Goal: Transaction & Acquisition: Obtain resource

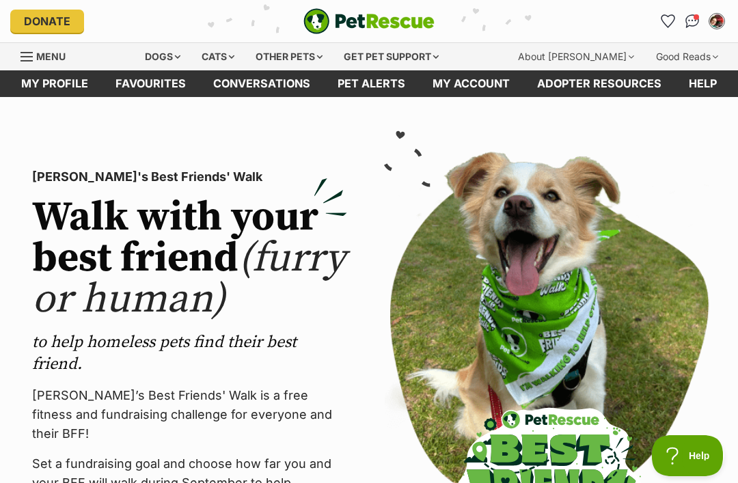
click at [58, 87] on link "My profile" at bounding box center [55, 83] width 94 height 27
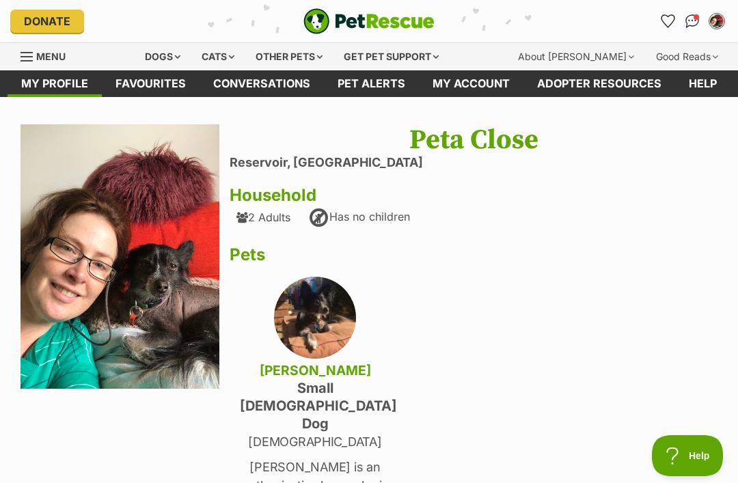
click at [163, 55] on div "Dogs" at bounding box center [162, 56] width 55 height 27
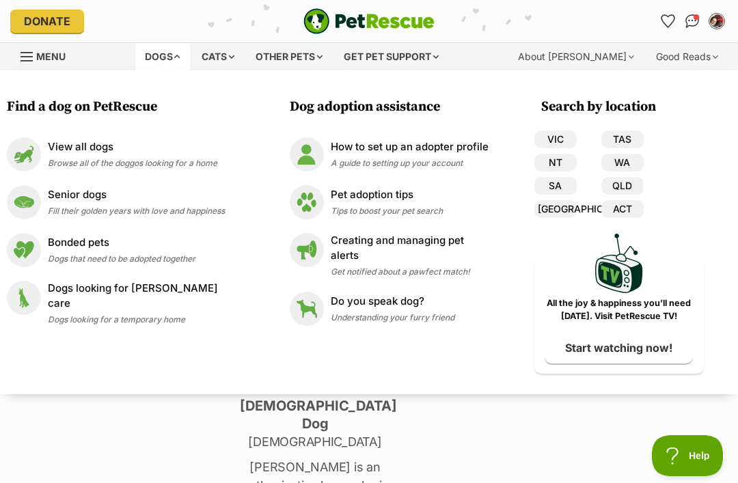
click at [68, 146] on p "View all dogs" at bounding box center [132, 147] width 169 height 16
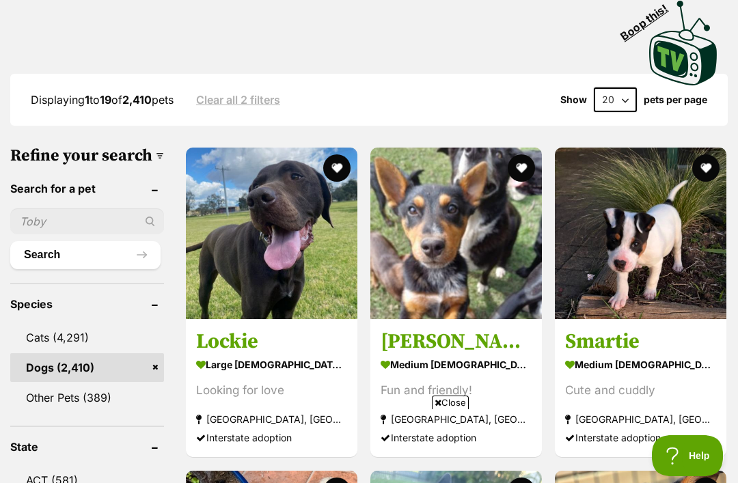
scroll to position [383, 0]
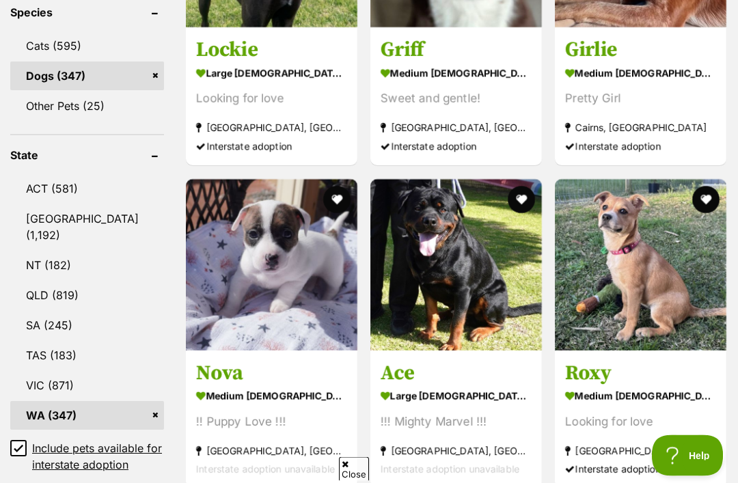
click at [47, 372] on link "VIC (871)" at bounding box center [87, 386] width 154 height 29
click at [196, 360] on h3 "Nova" at bounding box center [271, 373] width 151 height 26
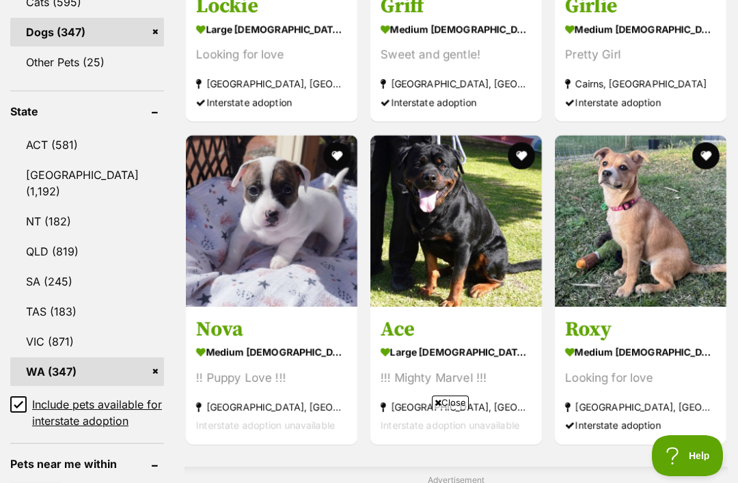
click at [52, 327] on link "VIC (871)" at bounding box center [87, 341] width 154 height 29
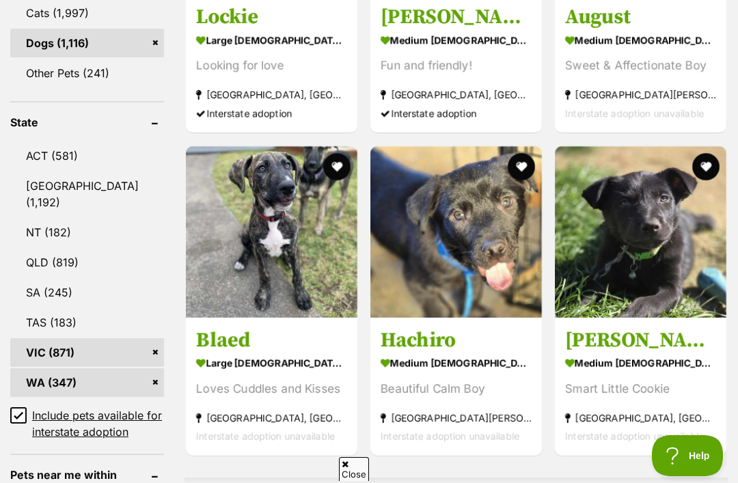
click at [111, 397] on link "WA (347)" at bounding box center [87, 382] width 154 height 29
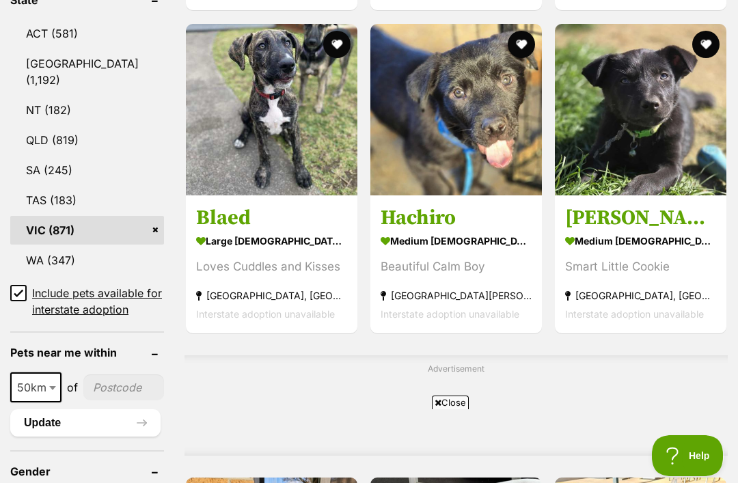
scroll to position [859, 0]
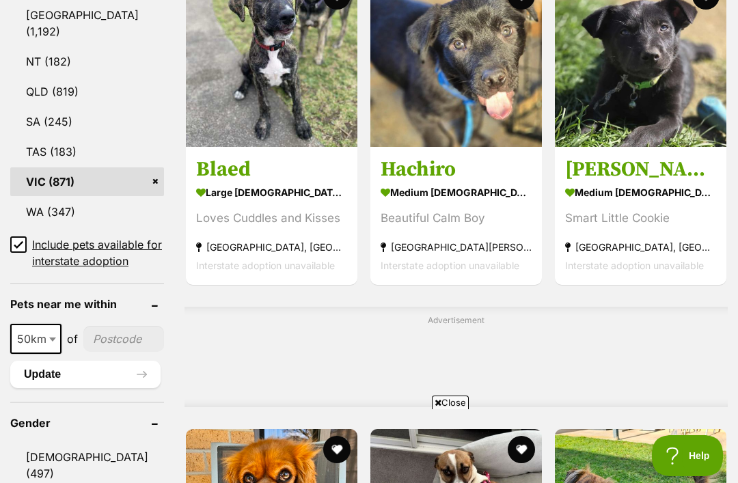
click at [51, 341] on b at bounding box center [52, 339] width 7 height 4
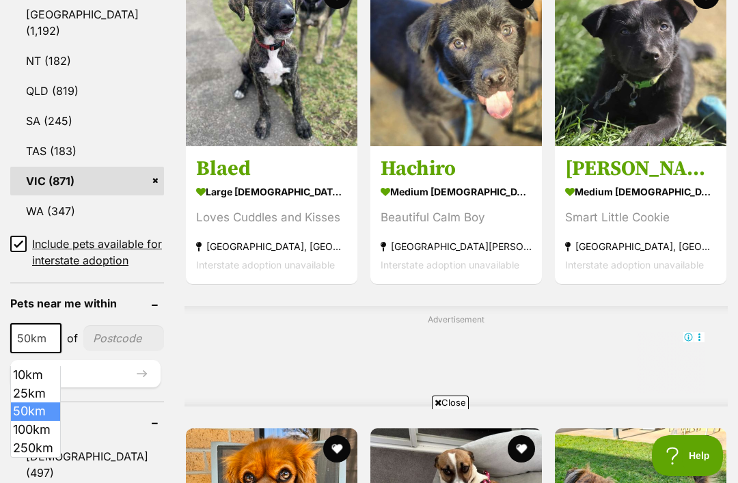
scroll to position [0, 0]
select select "250"
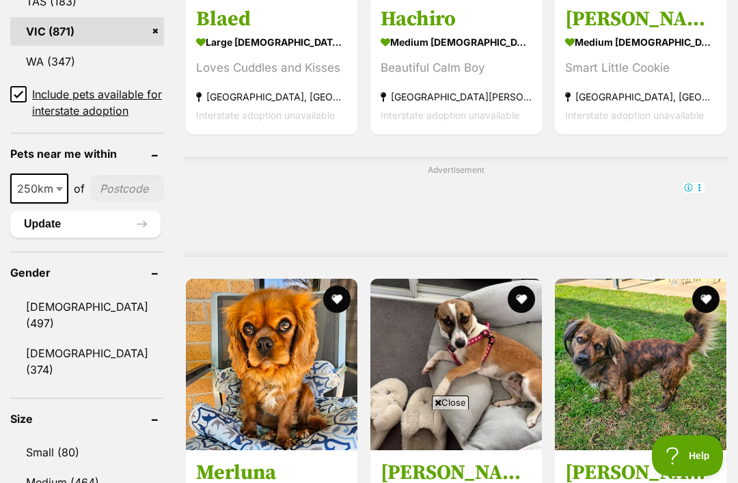
scroll to position [1014, 0]
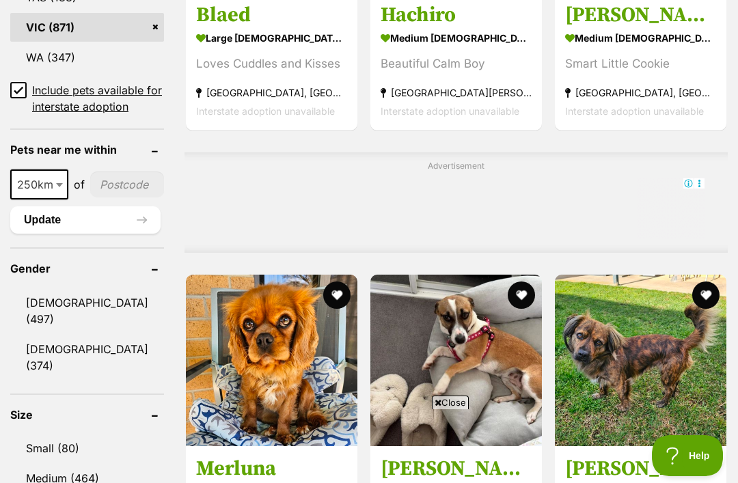
click at [51, 434] on link "Small (80)" at bounding box center [87, 448] width 154 height 29
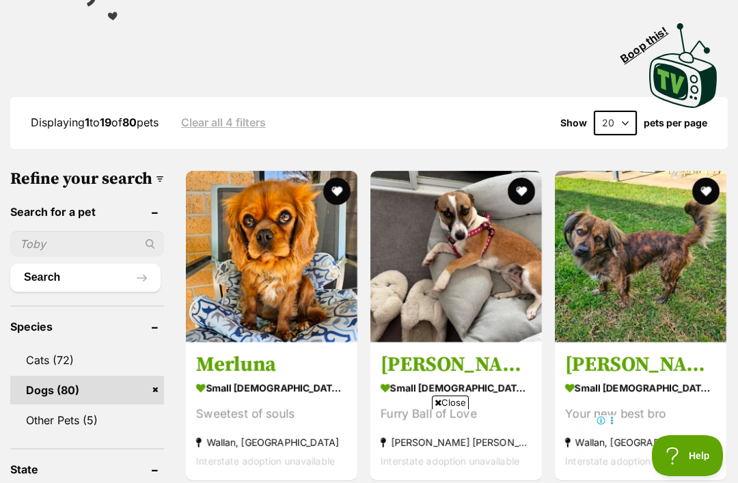
click at [599, 273] on img at bounding box center [640, 256] width 171 height 171
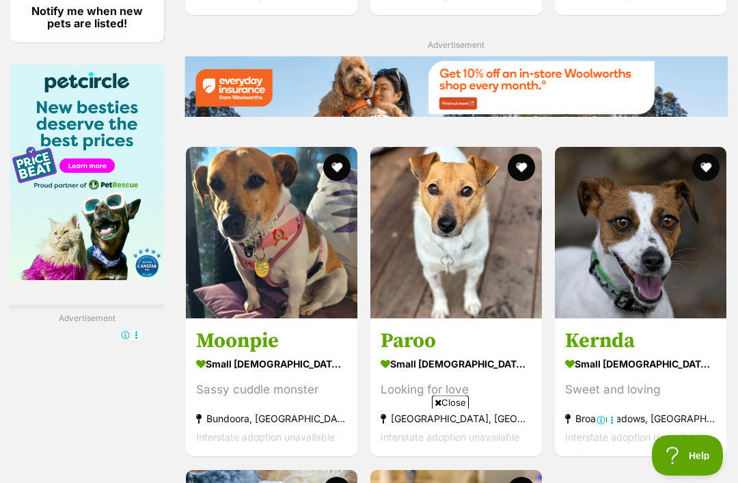
scroll to position [2231, 0]
click at [283, 172] on img at bounding box center [271, 232] width 171 height 171
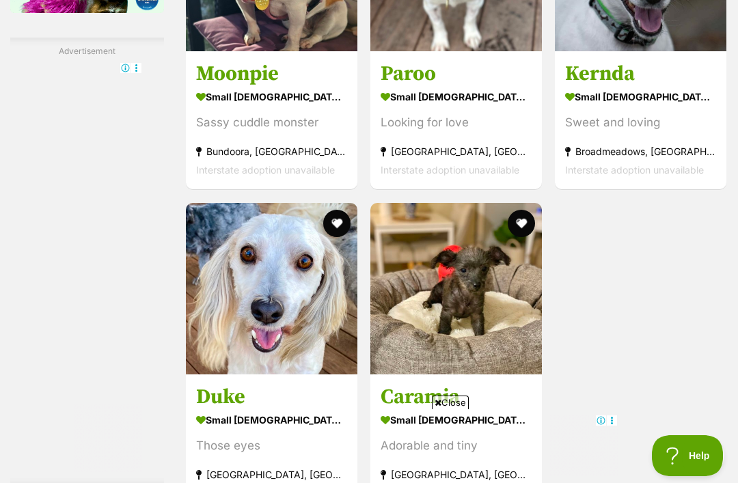
scroll to position [2500, 0]
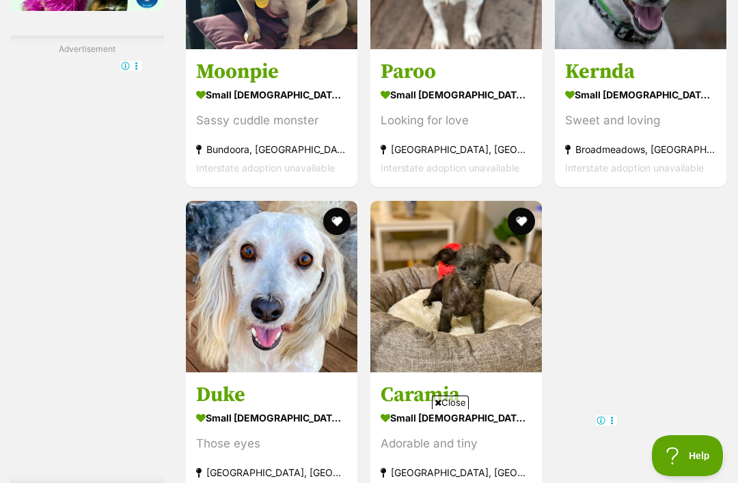
click at [290, 224] on img at bounding box center [271, 286] width 171 height 171
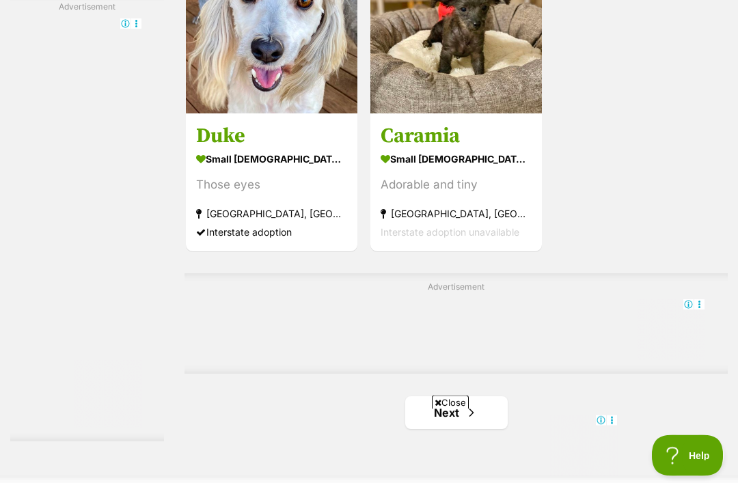
scroll to position [2794, 0]
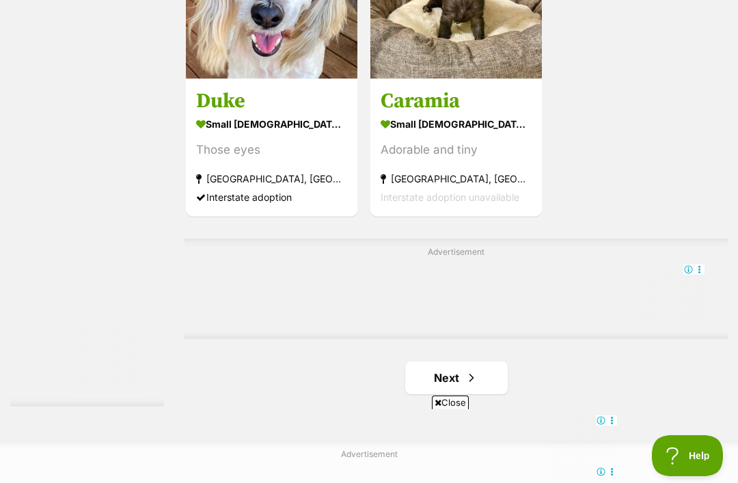
click at [452, 361] on link "Next" at bounding box center [456, 377] width 102 height 33
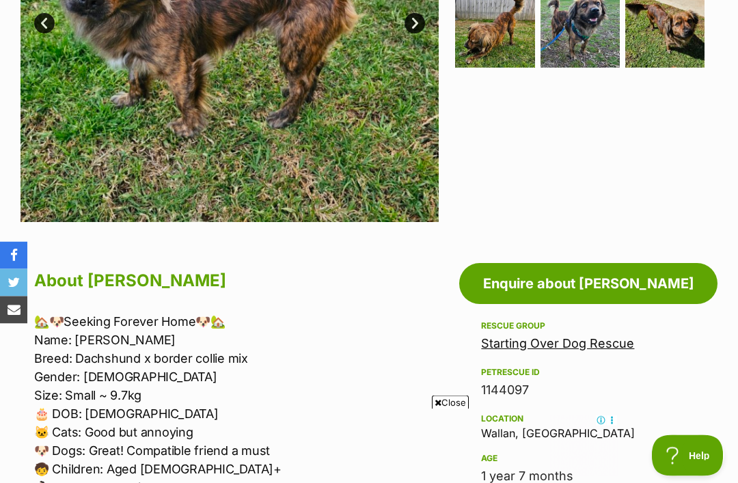
scroll to position [466, 0]
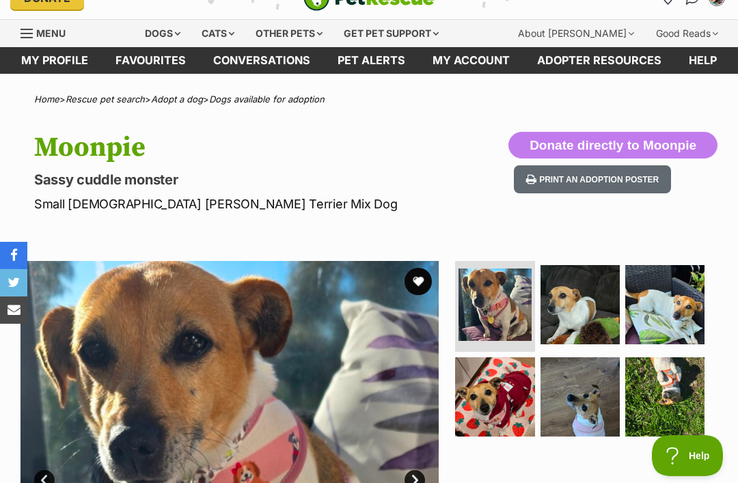
scroll to position [31, 0]
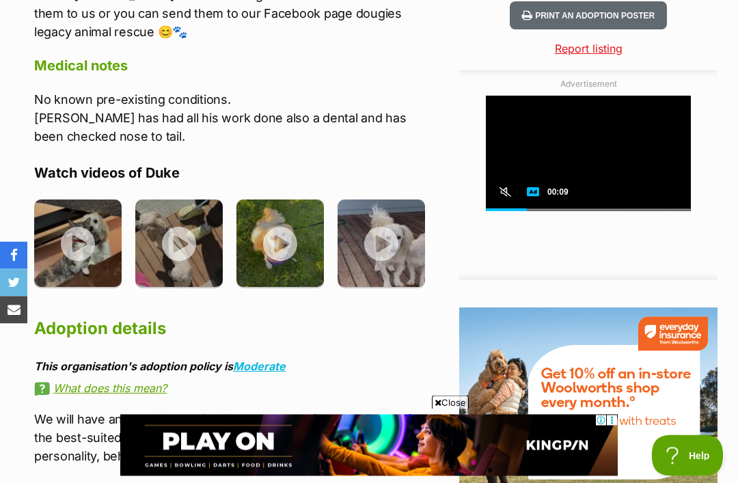
scroll to position [1544, 0]
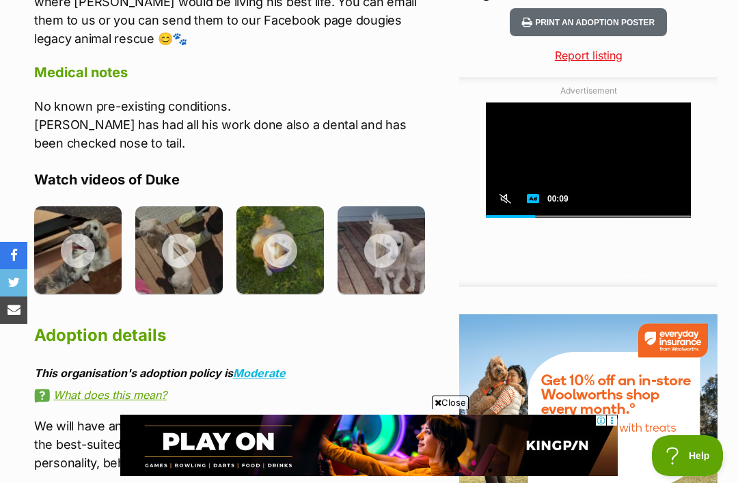
click at [76, 251] on img at bounding box center [77, 249] width 87 height 87
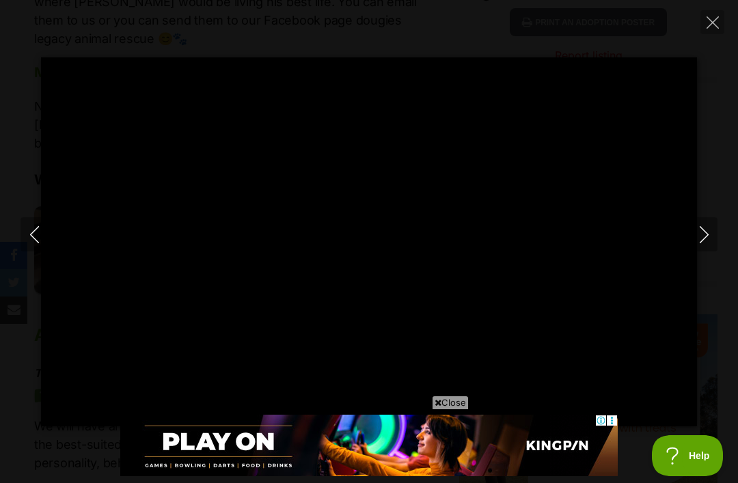
click at [706, 232] on icon "Next" at bounding box center [703, 234] width 17 height 17
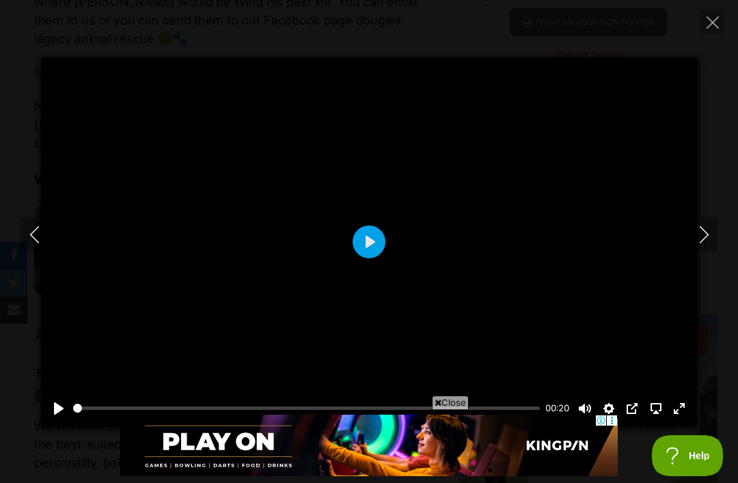
type input "73.25"
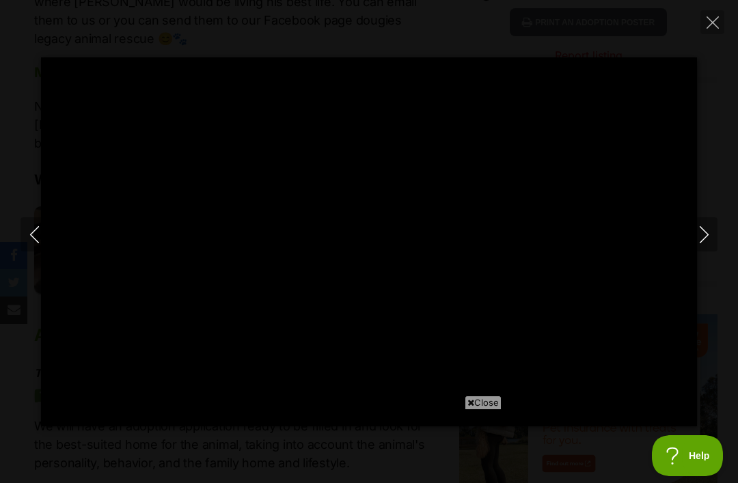
type input "26.34"
click at [698, 240] on icon "Next" at bounding box center [703, 234] width 17 height 17
click at [701, 228] on icon "Next" at bounding box center [703, 234] width 9 height 17
type input "0.82"
type input "19.63"
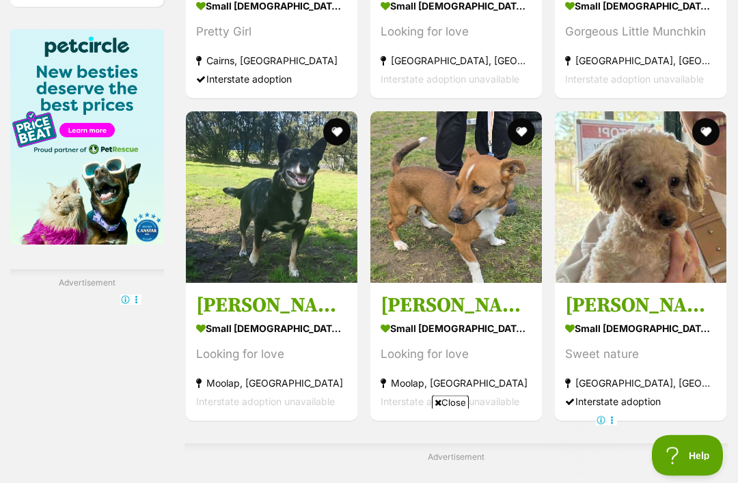
scroll to position [2268, 0]
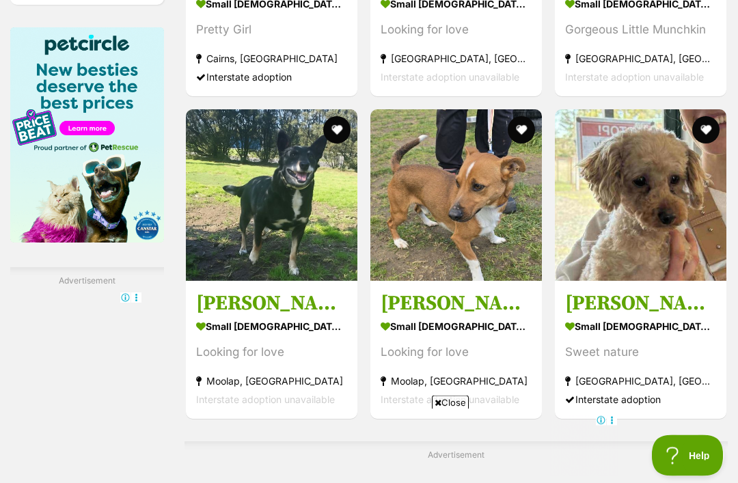
click at [201, 263] on img at bounding box center [271, 195] width 171 height 171
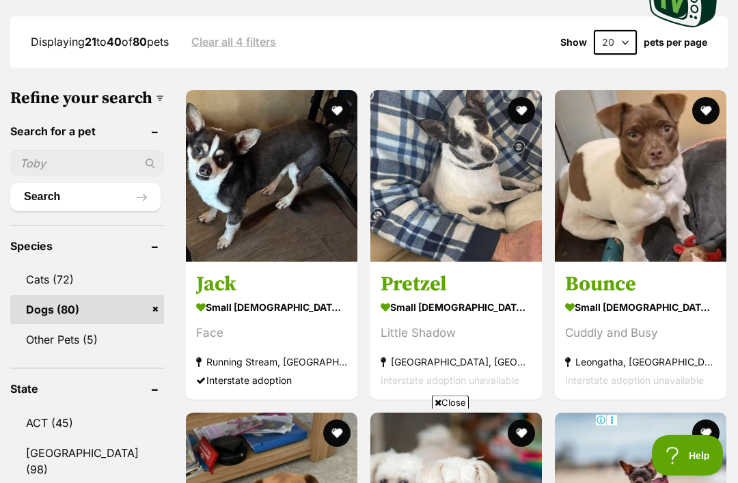
scroll to position [425, 0]
click at [623, 165] on img at bounding box center [640, 175] width 171 height 171
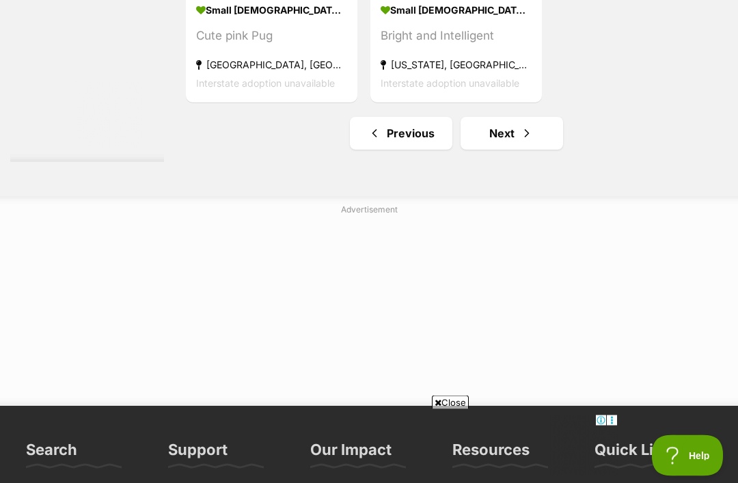
scroll to position [3039, 0]
click at [491, 150] on link "Next" at bounding box center [511, 133] width 102 height 33
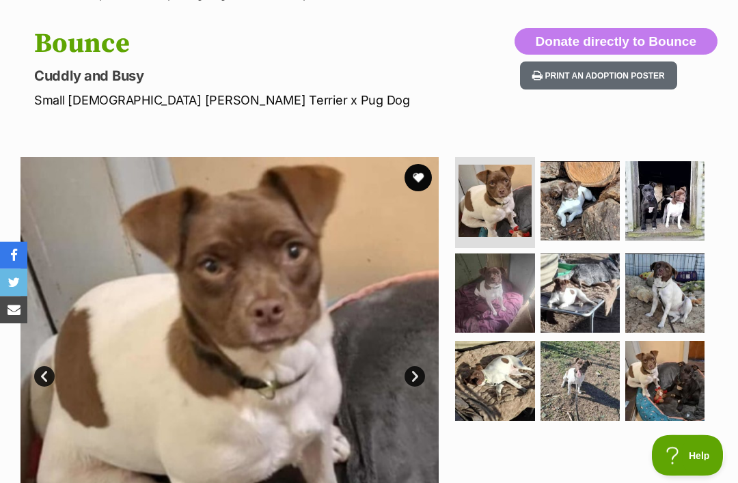
scroll to position [127, 0]
click at [571, 206] on img at bounding box center [579, 200] width 79 height 79
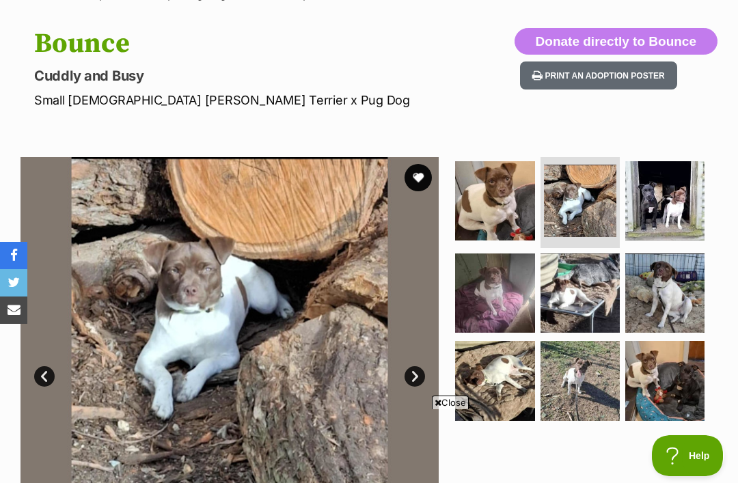
scroll to position [0, 0]
click at [673, 210] on img at bounding box center [664, 200] width 79 height 79
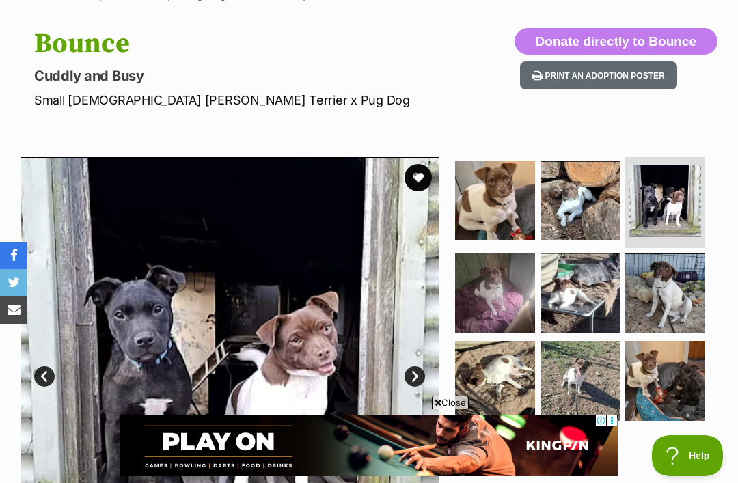
click at [662, 305] on img at bounding box center [664, 292] width 79 height 79
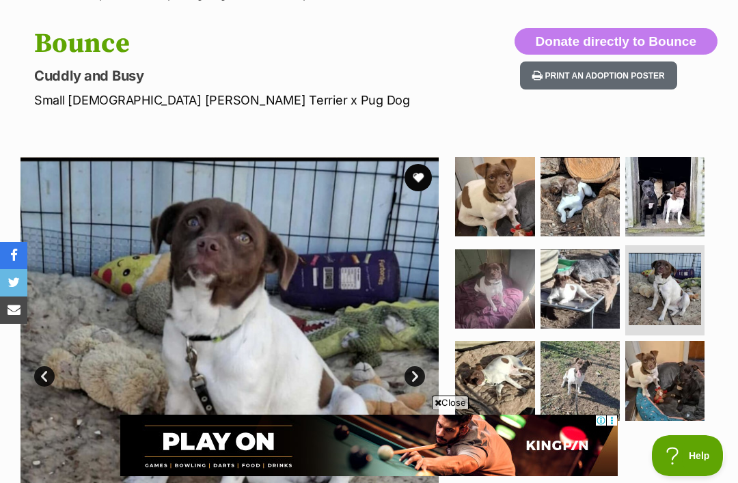
click at [668, 379] on img at bounding box center [664, 380] width 79 height 79
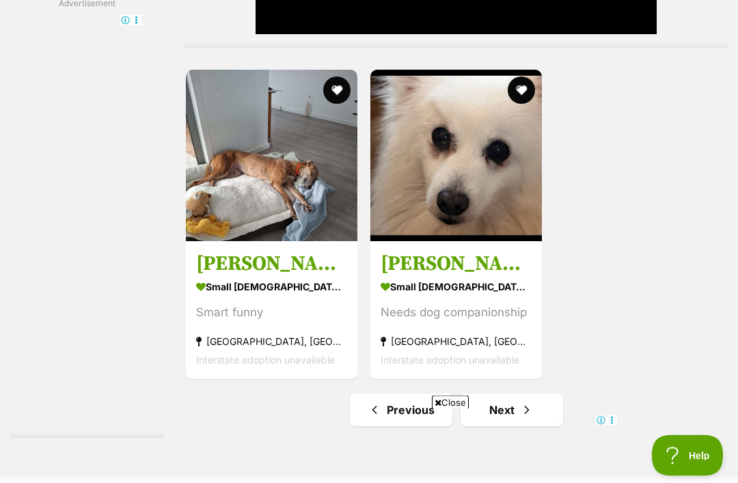
scroll to position [3072, 0]
click at [525, 393] on link "Next" at bounding box center [511, 409] width 102 height 33
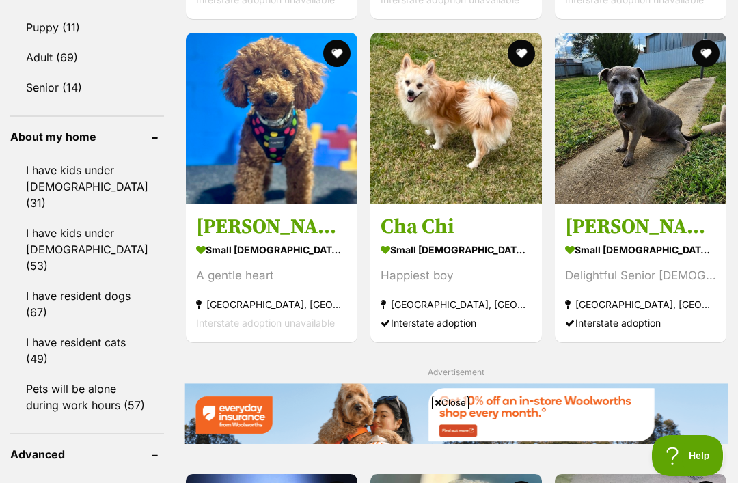
scroll to position [1582, 0]
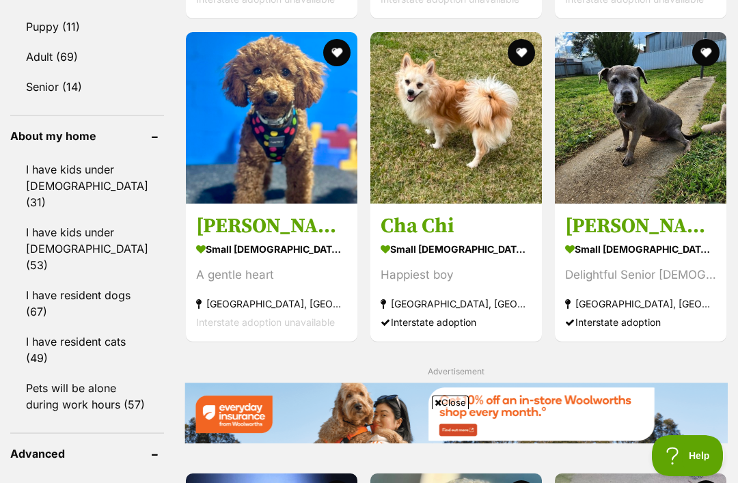
click at [431, 165] on img at bounding box center [455, 117] width 171 height 171
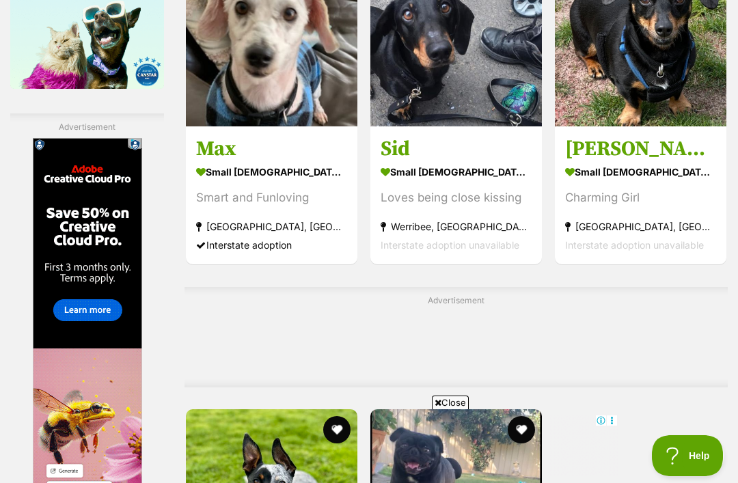
scroll to position [2351, 0]
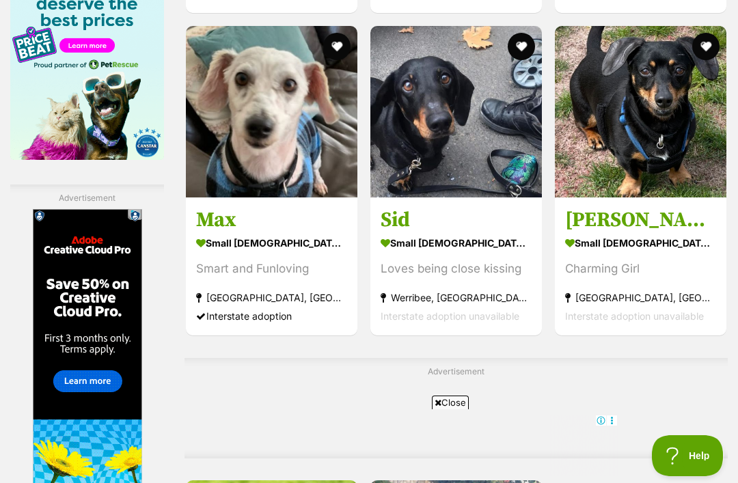
click at [612, 165] on img at bounding box center [640, 111] width 171 height 171
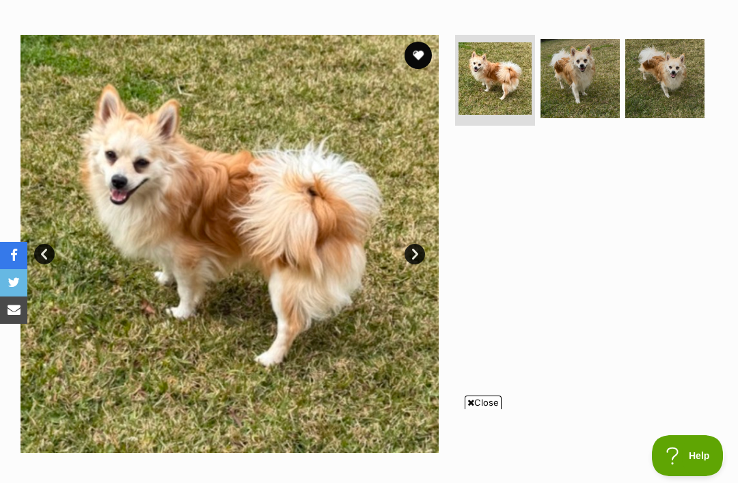
scroll to position [267, 0]
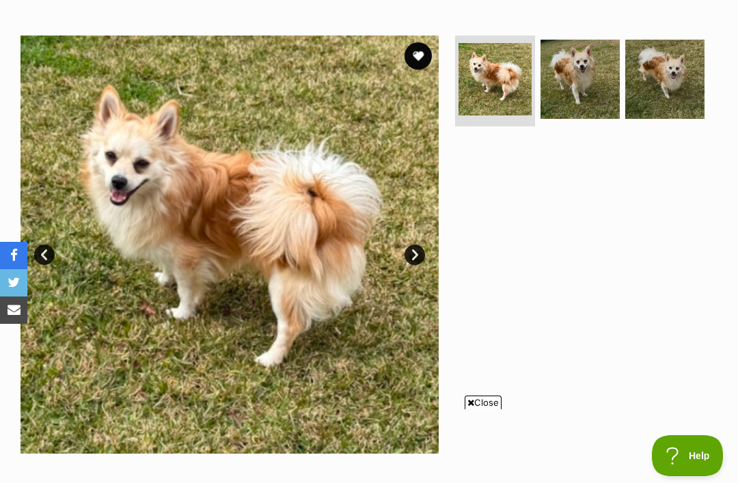
click at [46, 245] on link "Prev" at bounding box center [44, 255] width 20 height 20
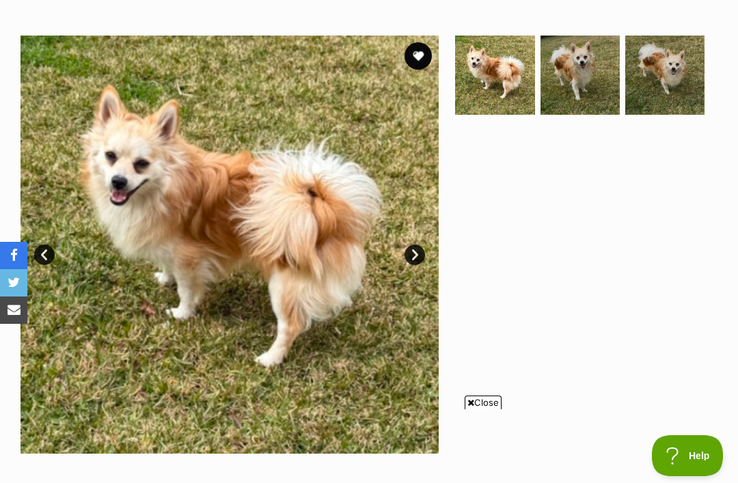
click at [53, 245] on link "Prev" at bounding box center [44, 255] width 20 height 20
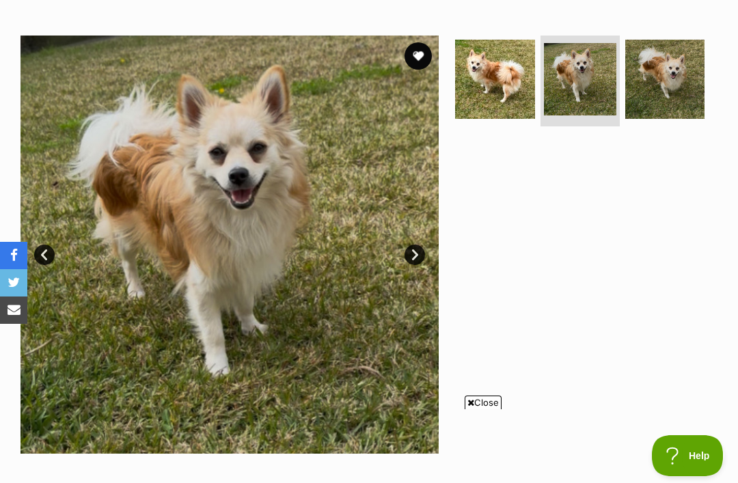
click at [52, 245] on link "Prev" at bounding box center [44, 255] width 20 height 20
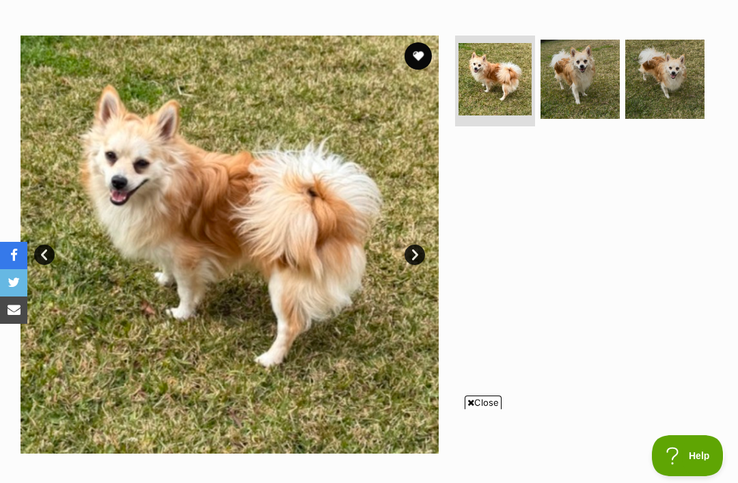
click at [50, 245] on link "Prev" at bounding box center [44, 255] width 20 height 20
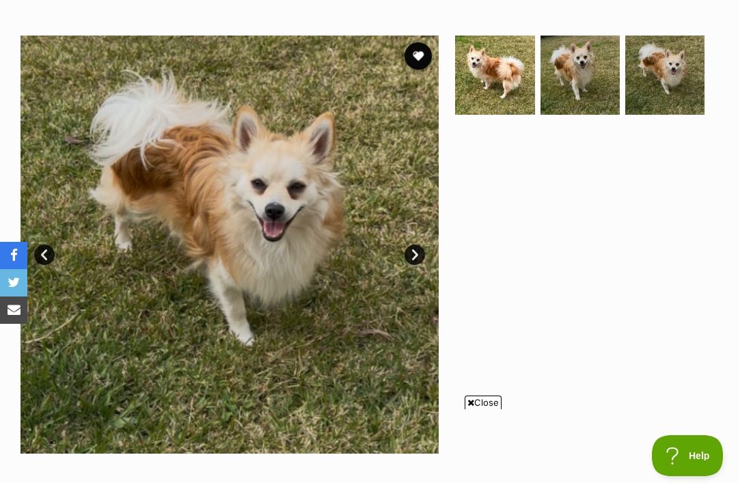
click at [41, 245] on link "Prev" at bounding box center [44, 255] width 20 height 20
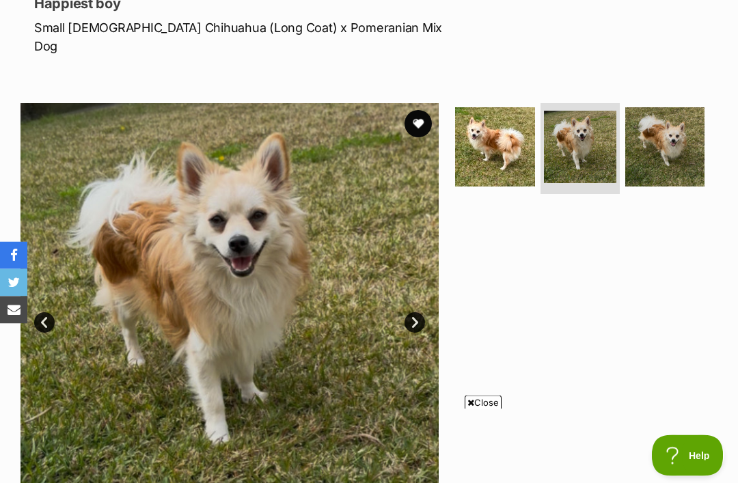
scroll to position [0, 0]
